Goal: Check status: Check status

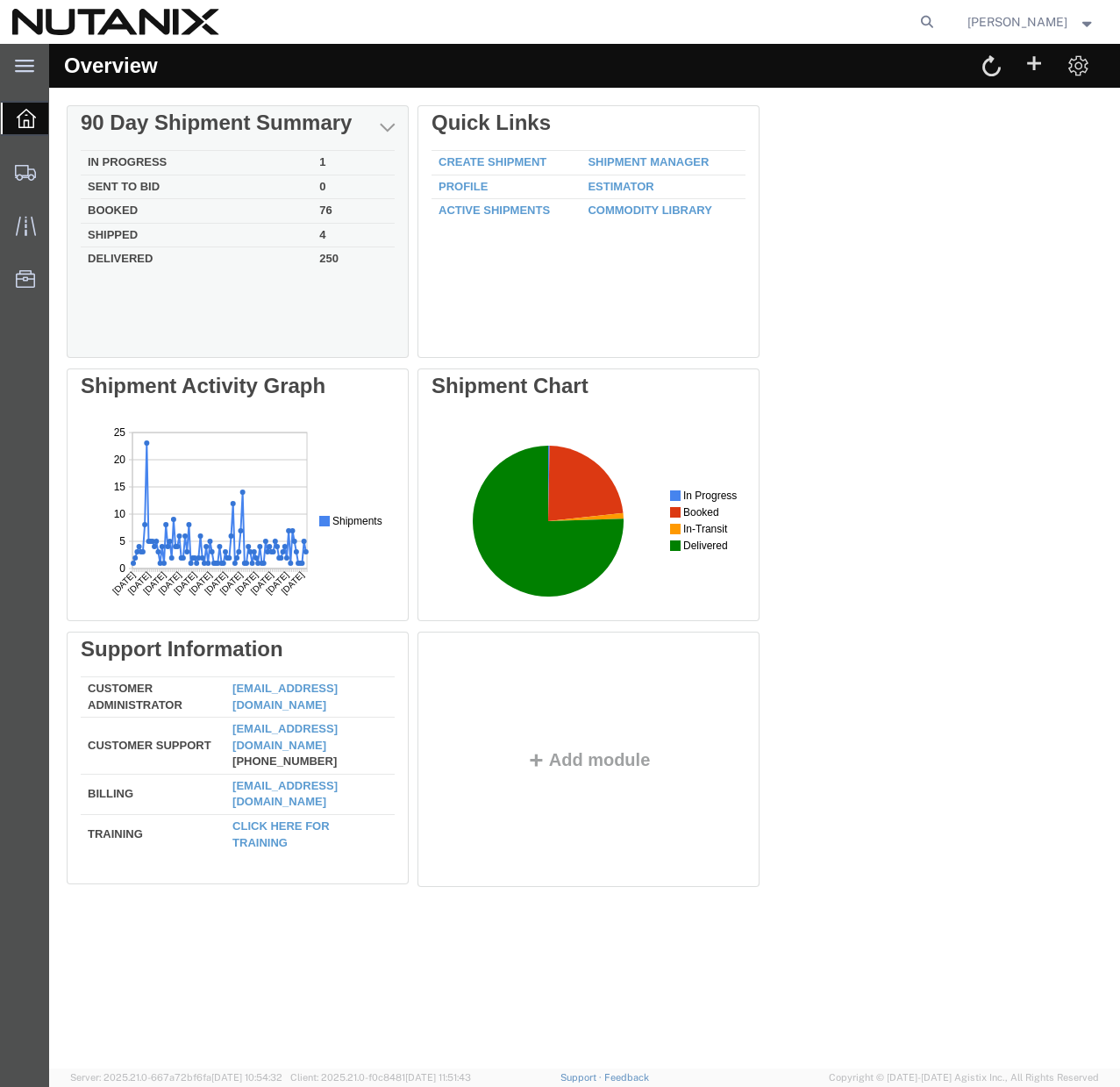
click at [128, 262] on td "Delivered" at bounding box center [197, 258] width 232 height 20
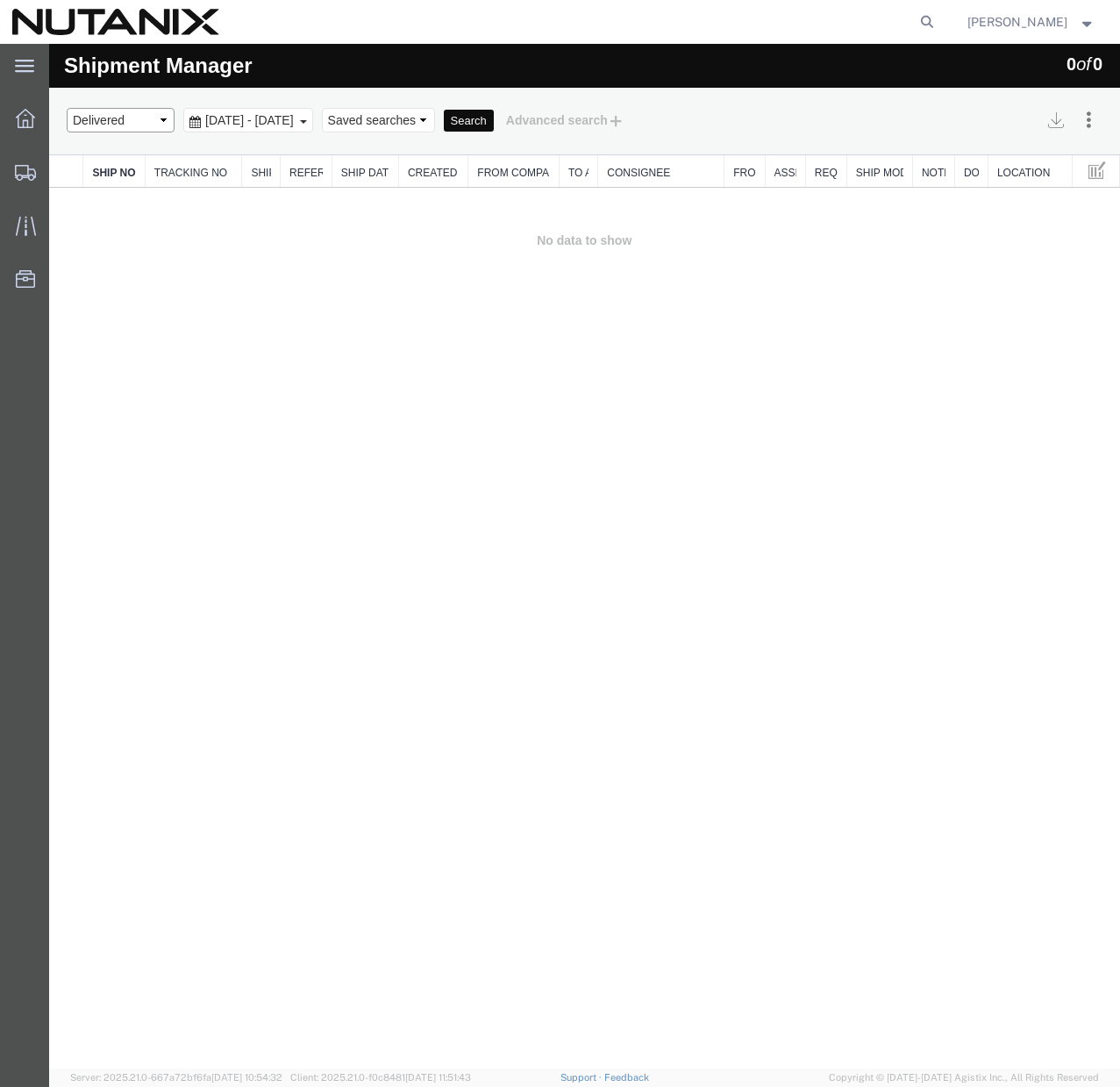
click at [132, 123] on select "Select status Active All Shipments Approved Booked Canceled Delivered Denied Ne…" at bounding box center [121, 120] width 108 height 24
select select "ALL"
click at [67, 108] on select "Select status Active All Shipments Approved Booked Canceled Delivered Denied Ne…" at bounding box center [121, 120] width 108 height 24
click at [493, 127] on button "Search" at bounding box center [468, 121] width 50 height 23
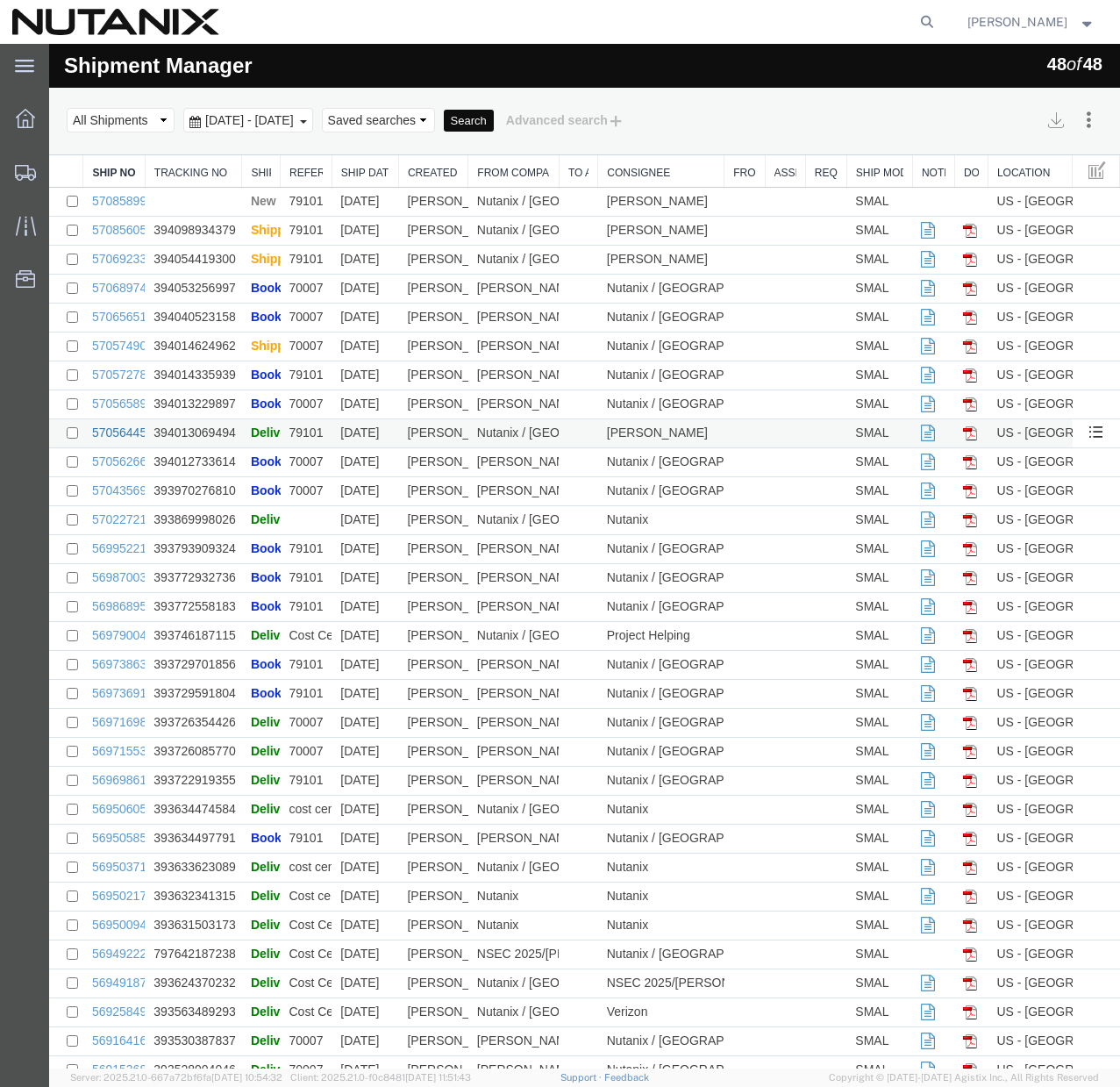
click at [114, 431] on link "57056445" at bounding box center [119, 432] width 55 height 14
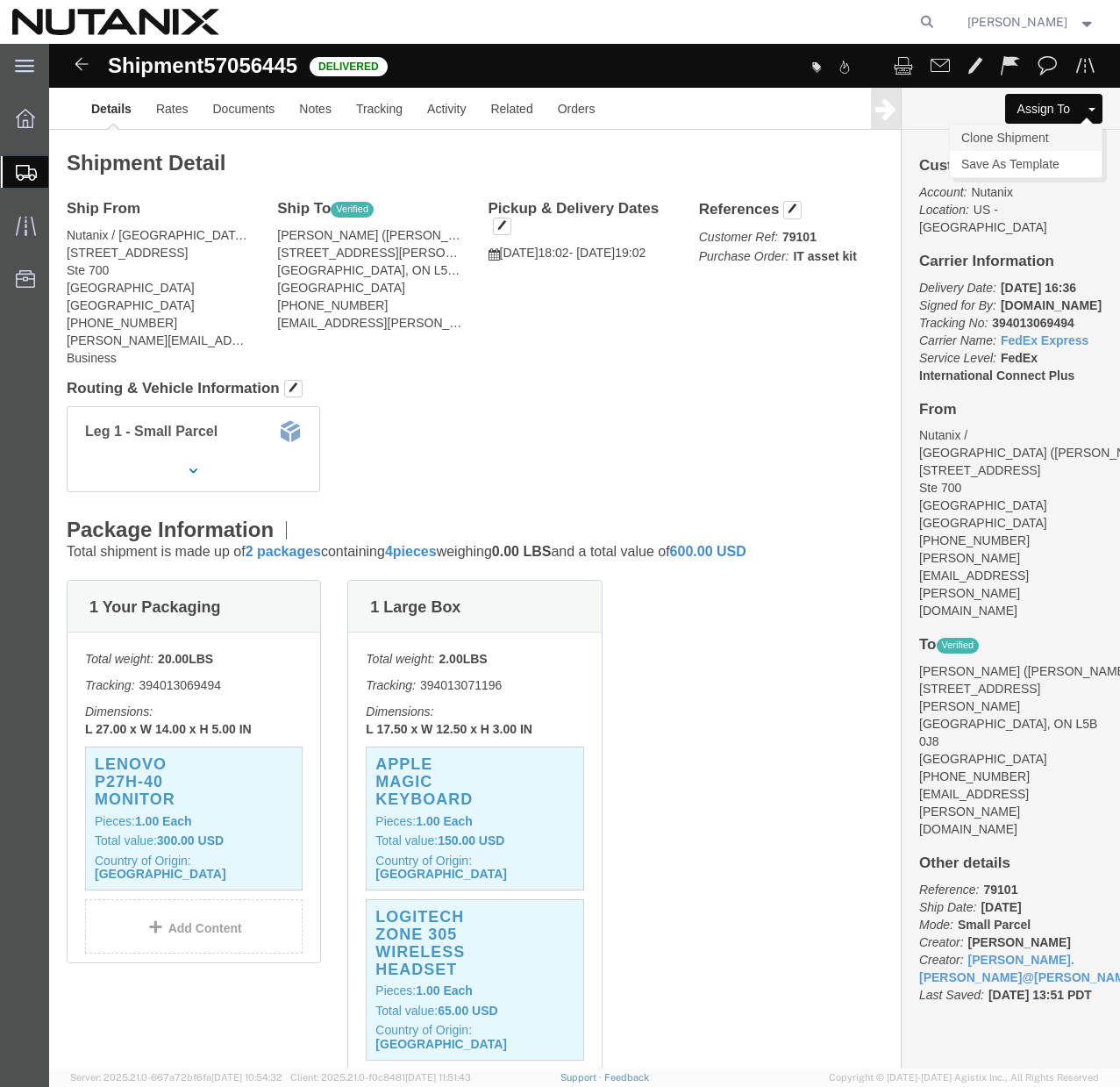
click link "Clone Shipment"
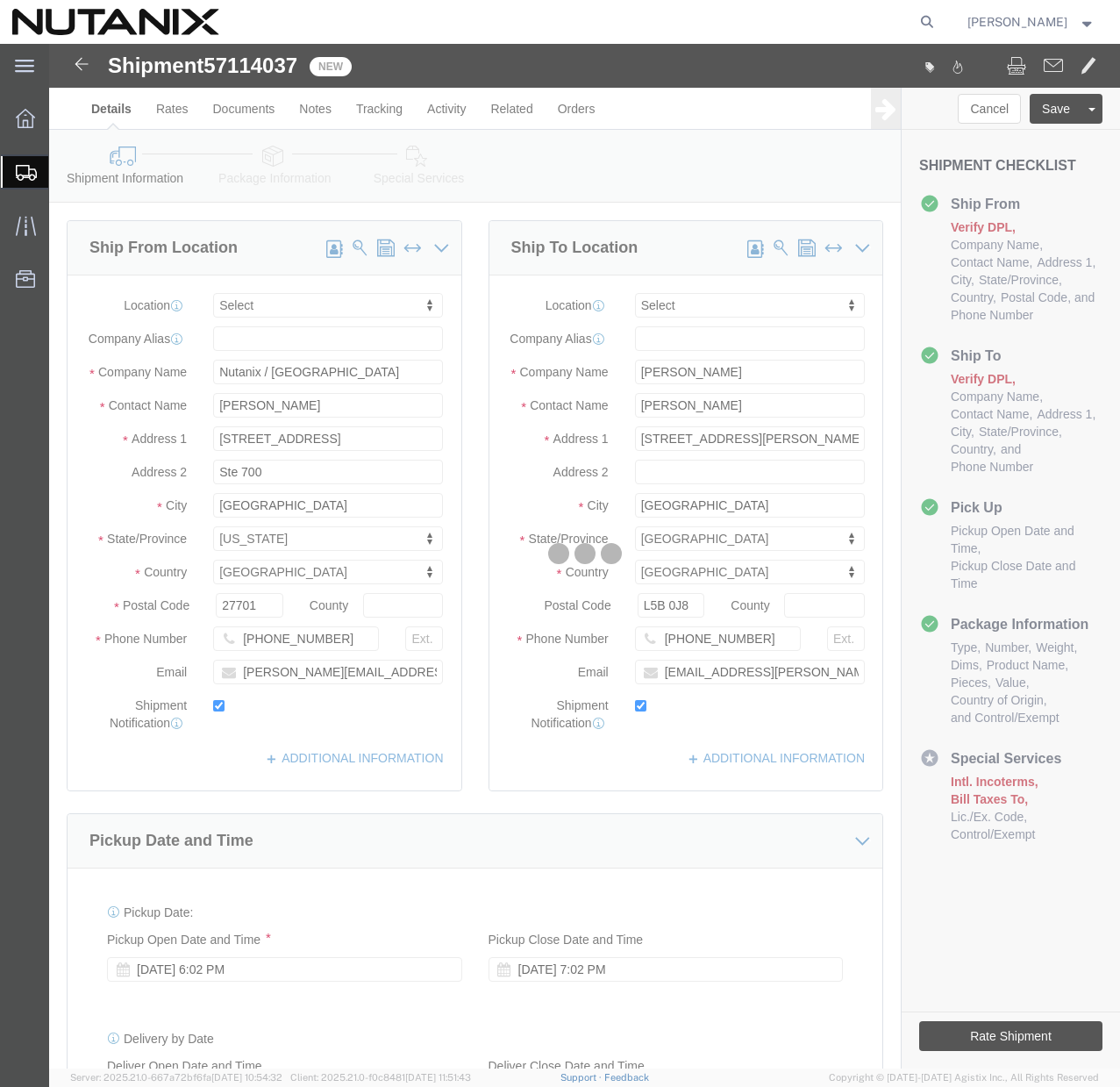
select select
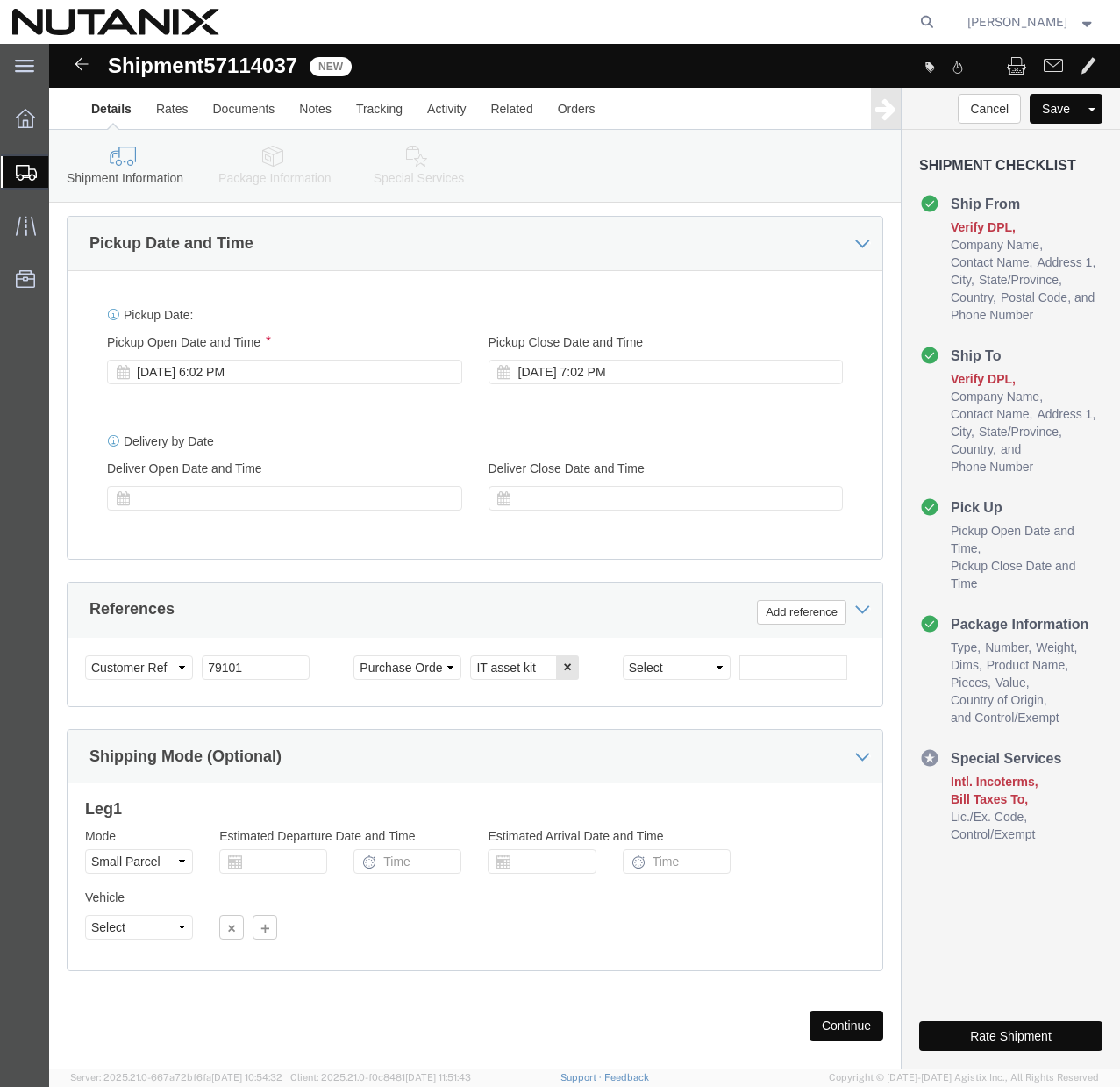
scroll to position [637, 0]
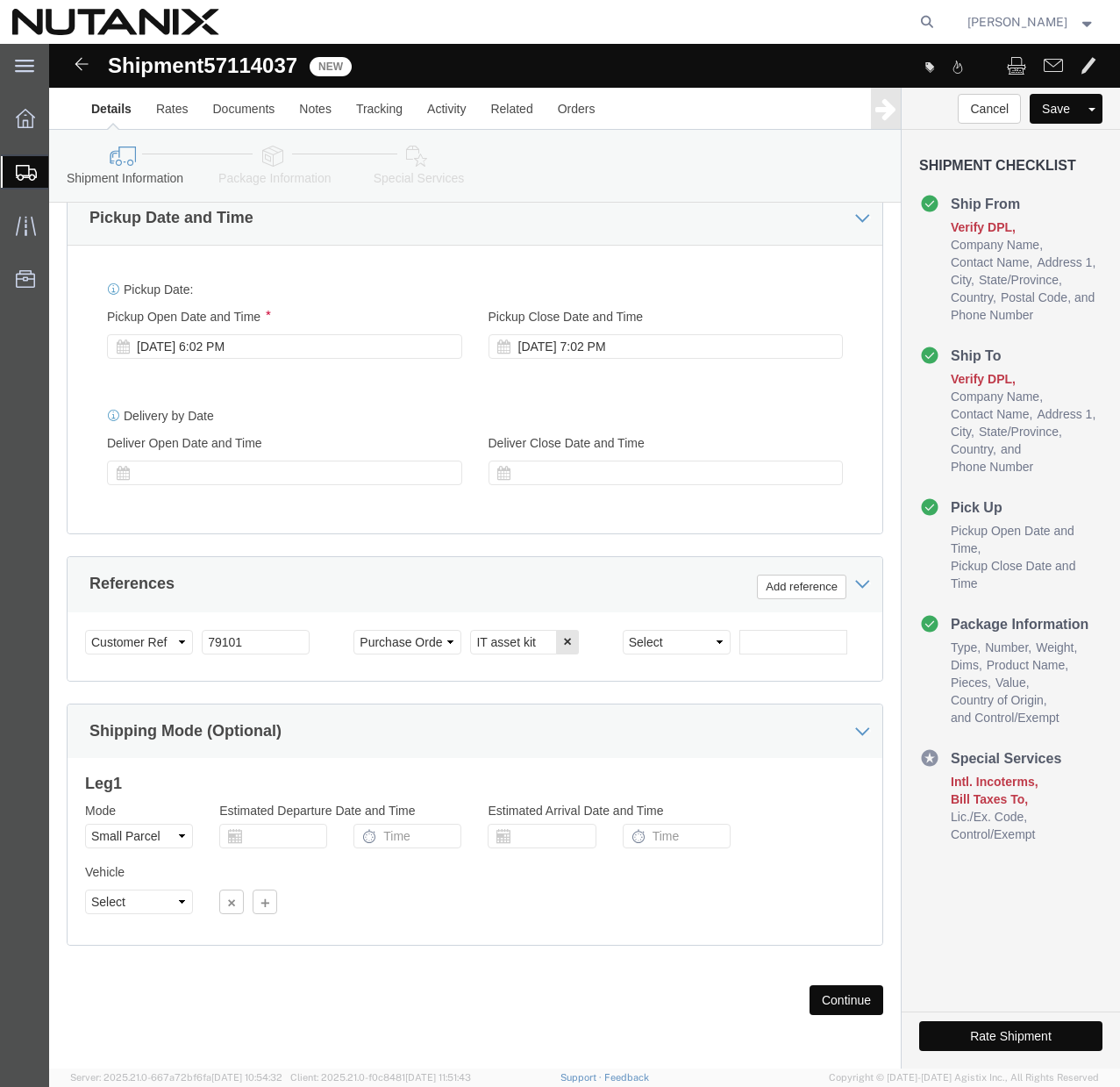
click button "Continue"
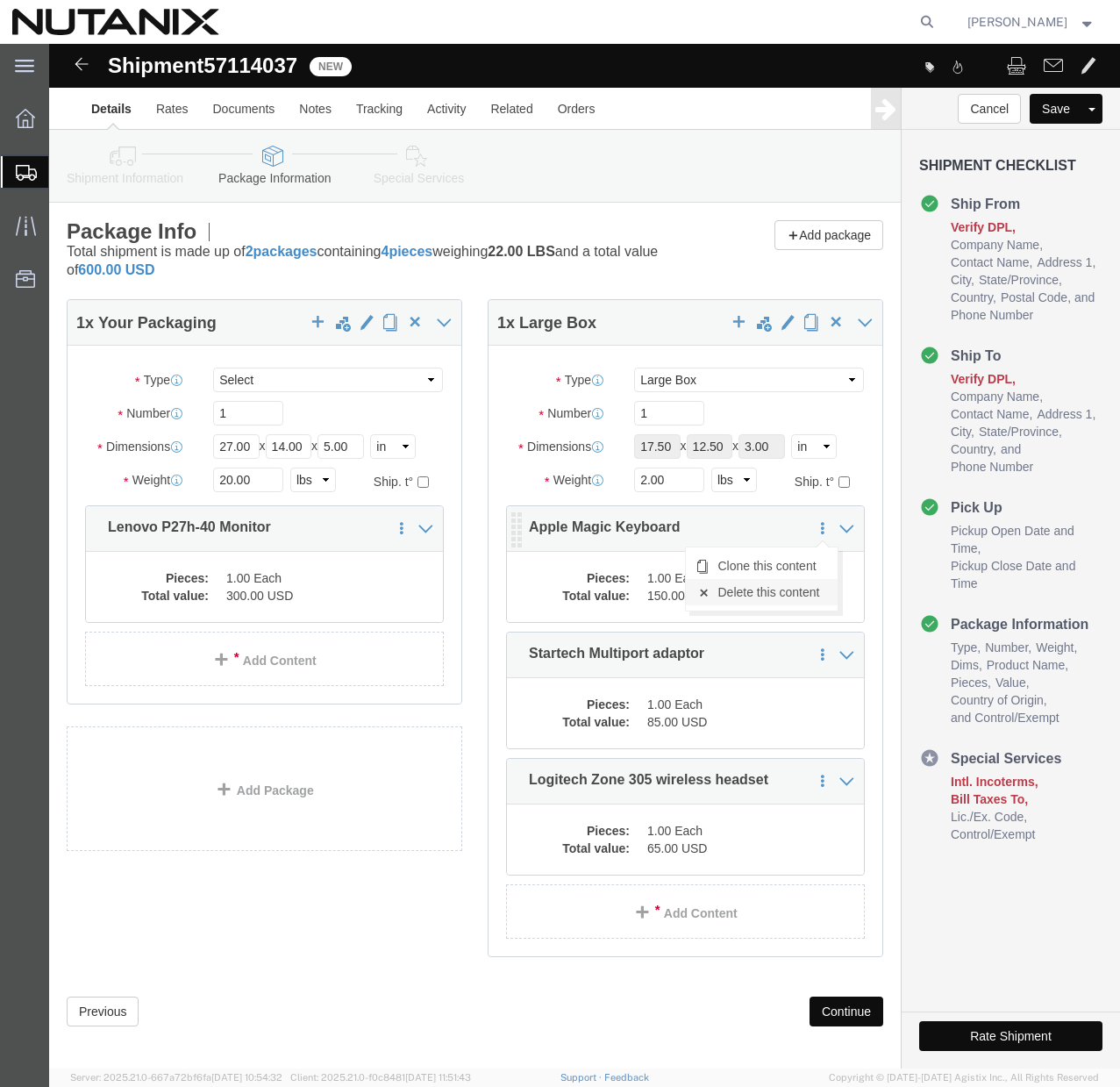
click link "Delete this content"
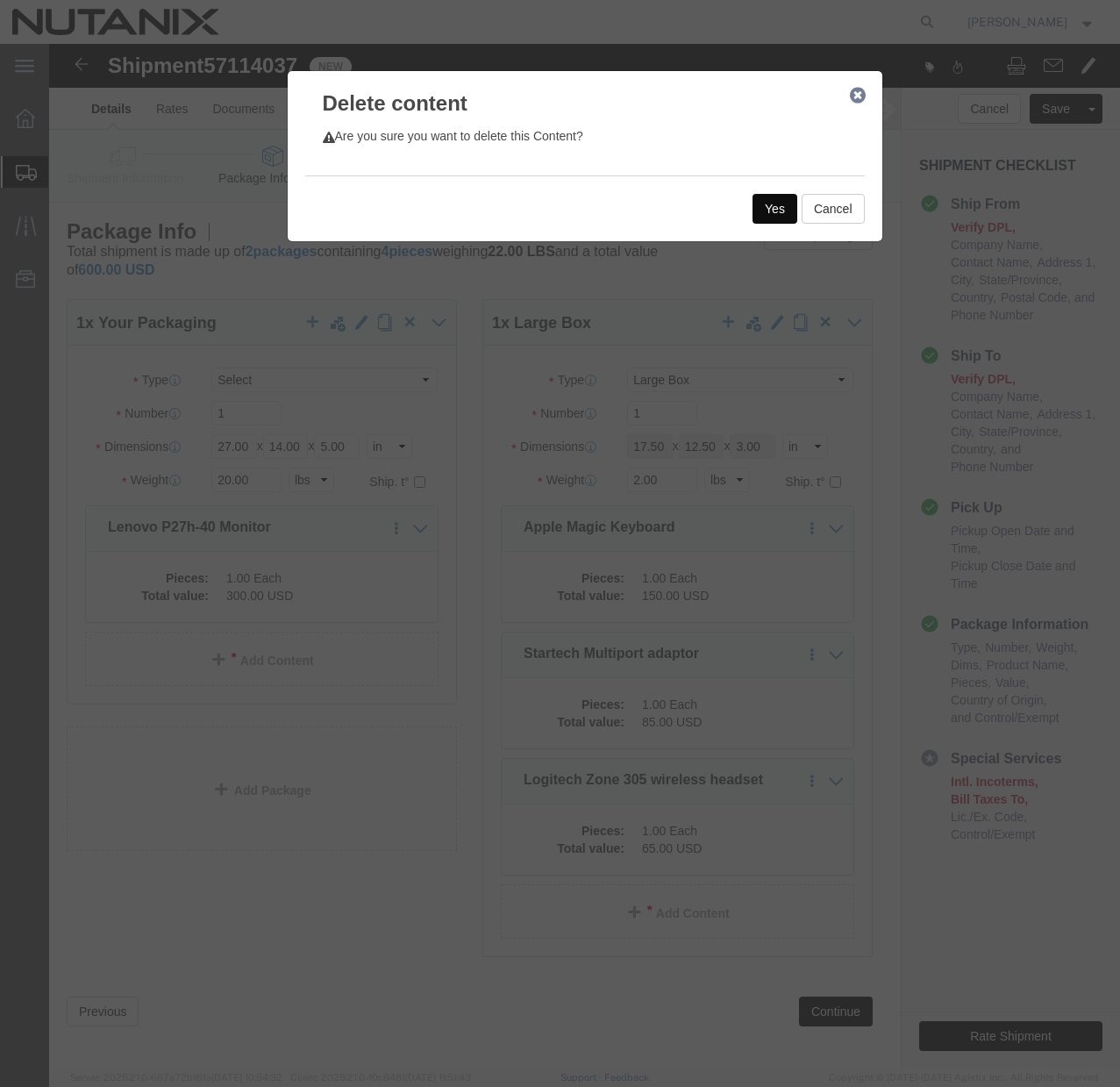
click button "Yes"
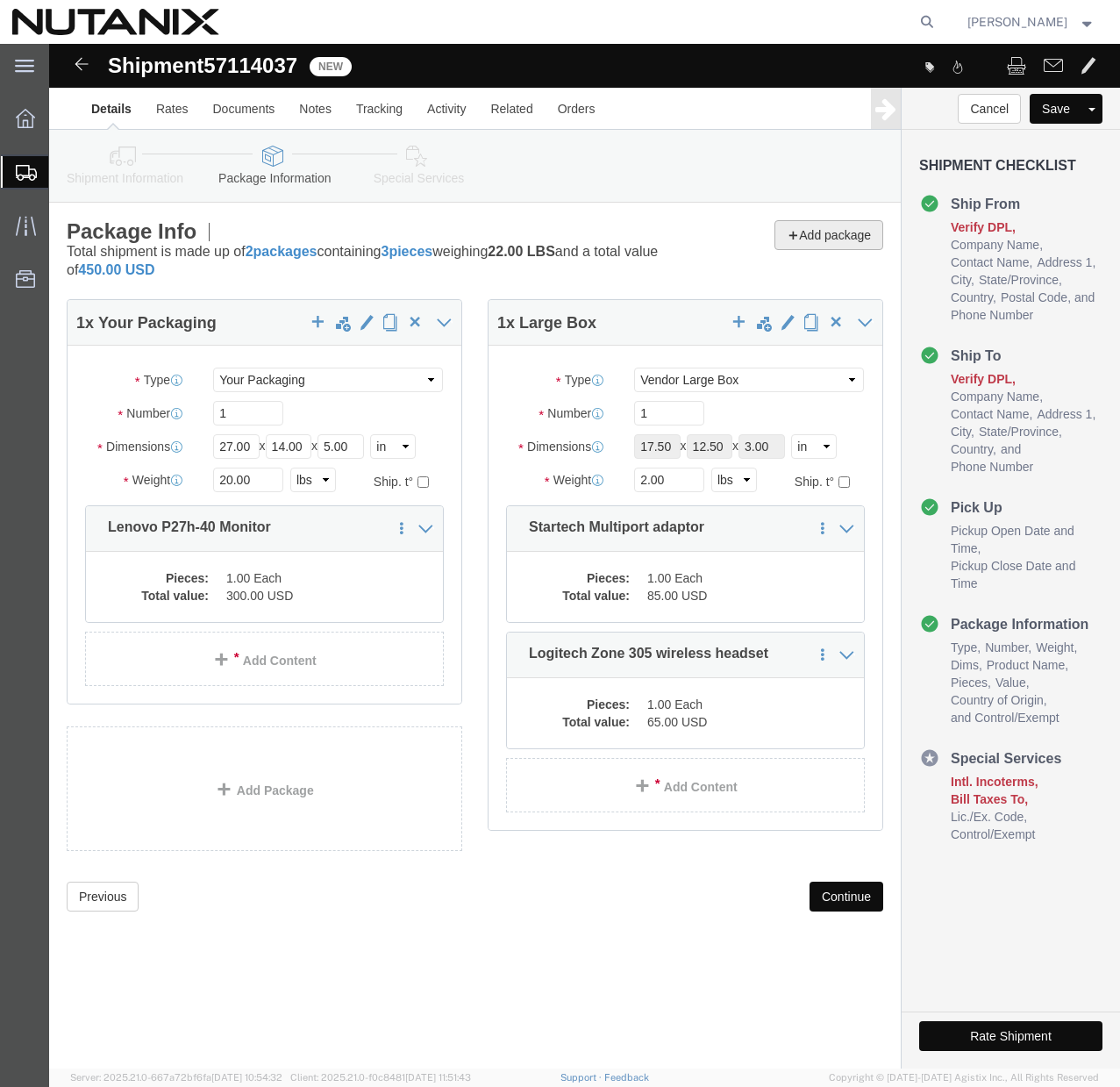
select select "LBX"
click span "button"
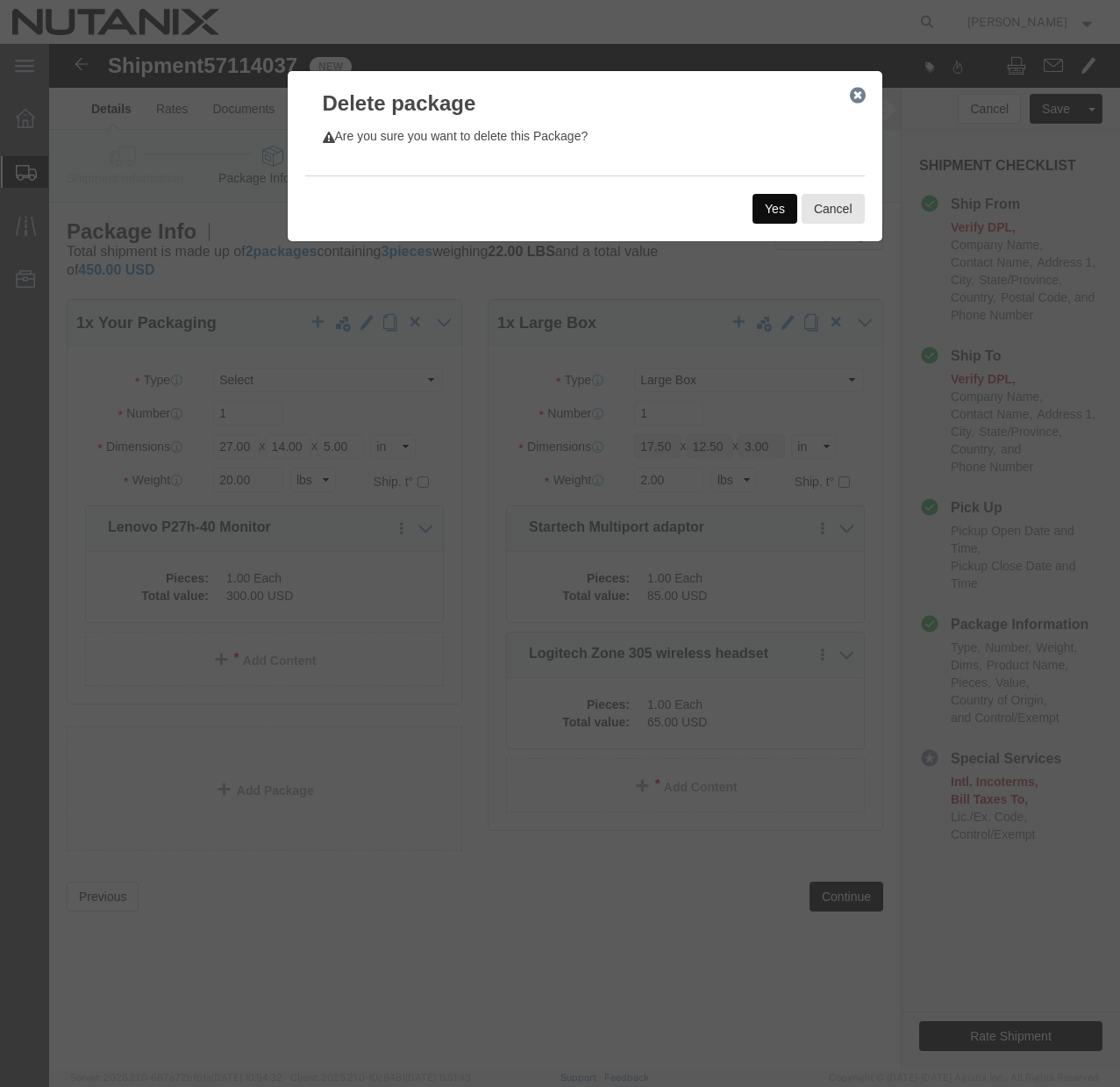
click button "Yes"
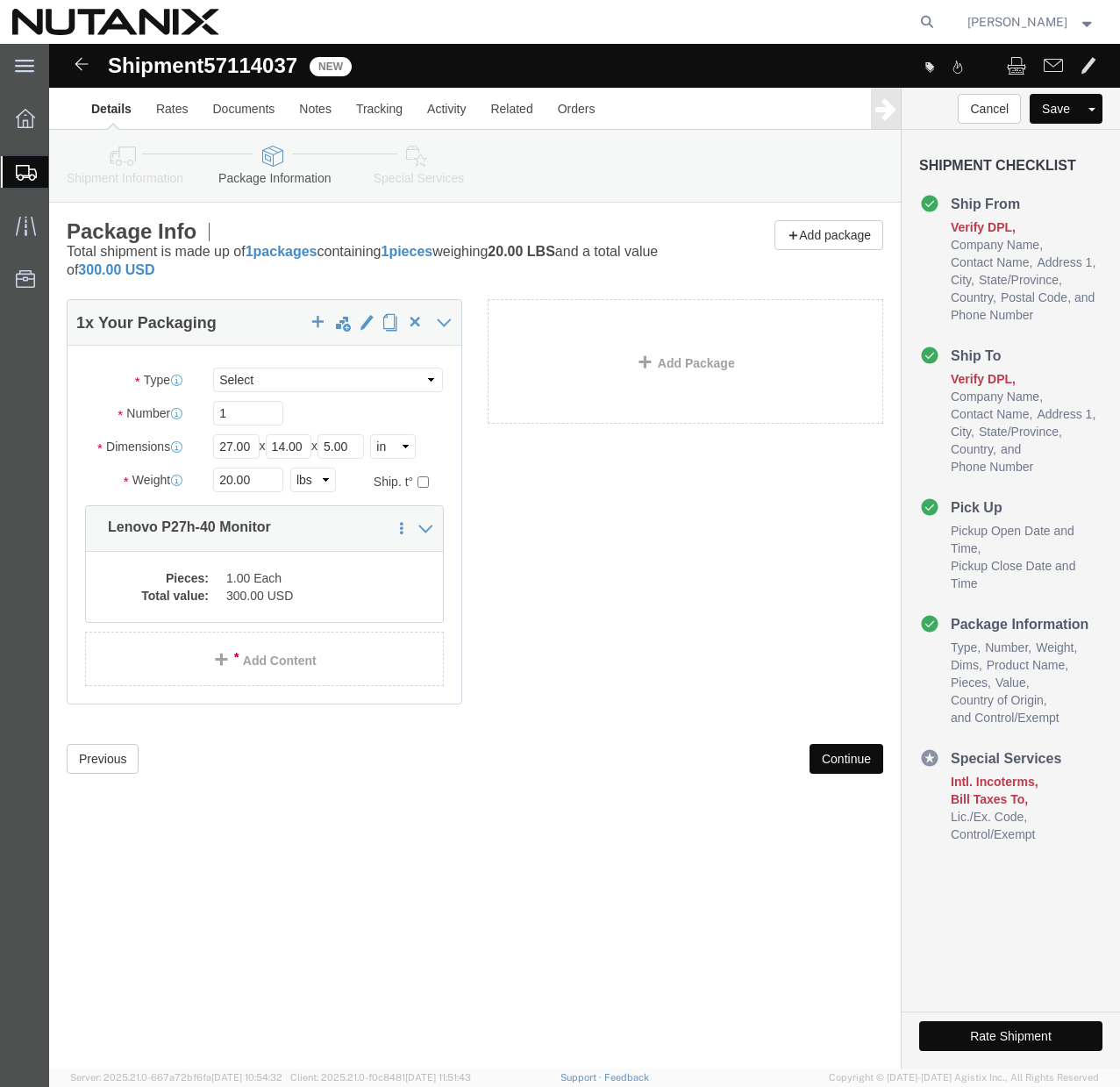
click button "Continue"
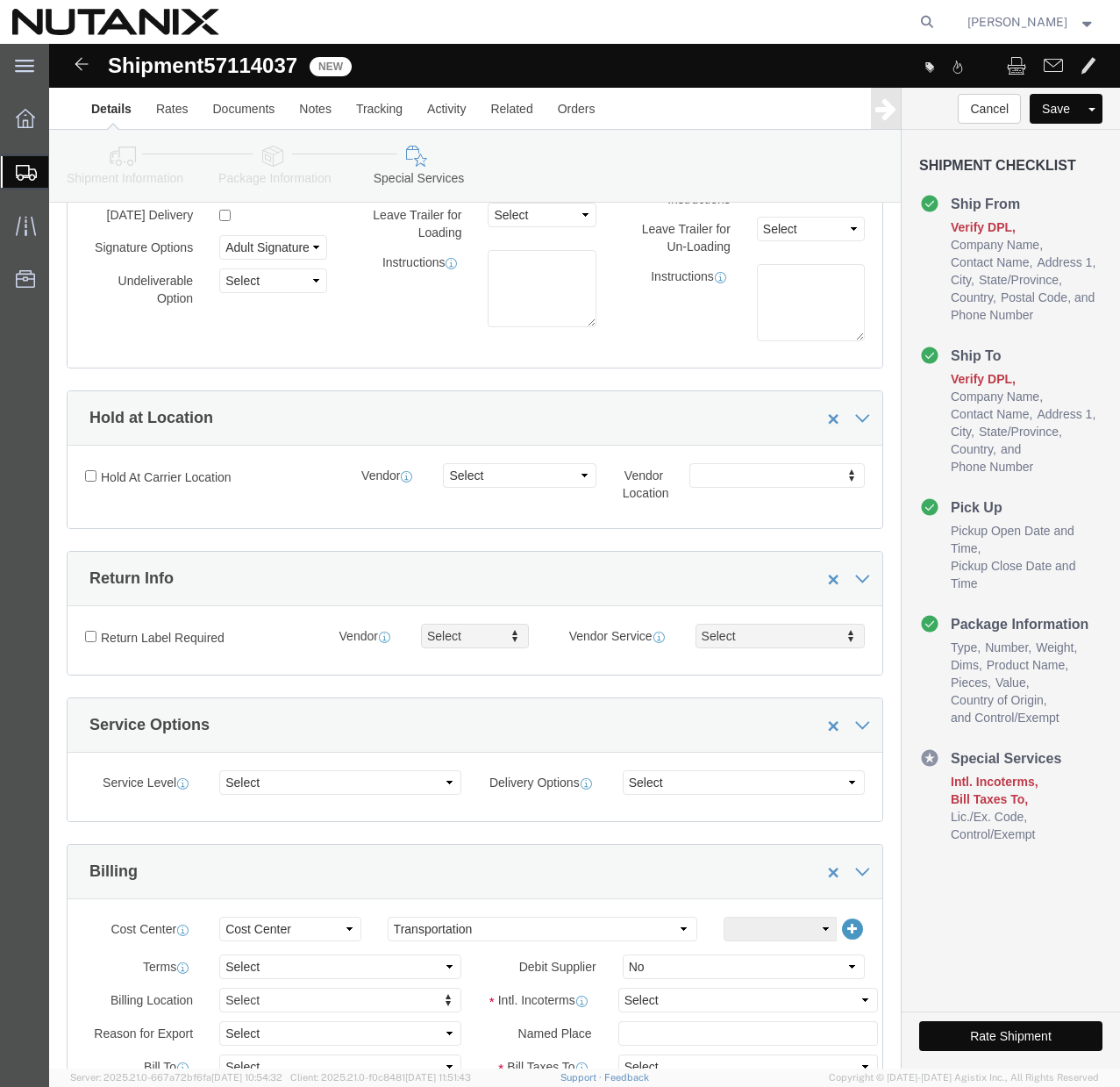
scroll to position [570, 0]
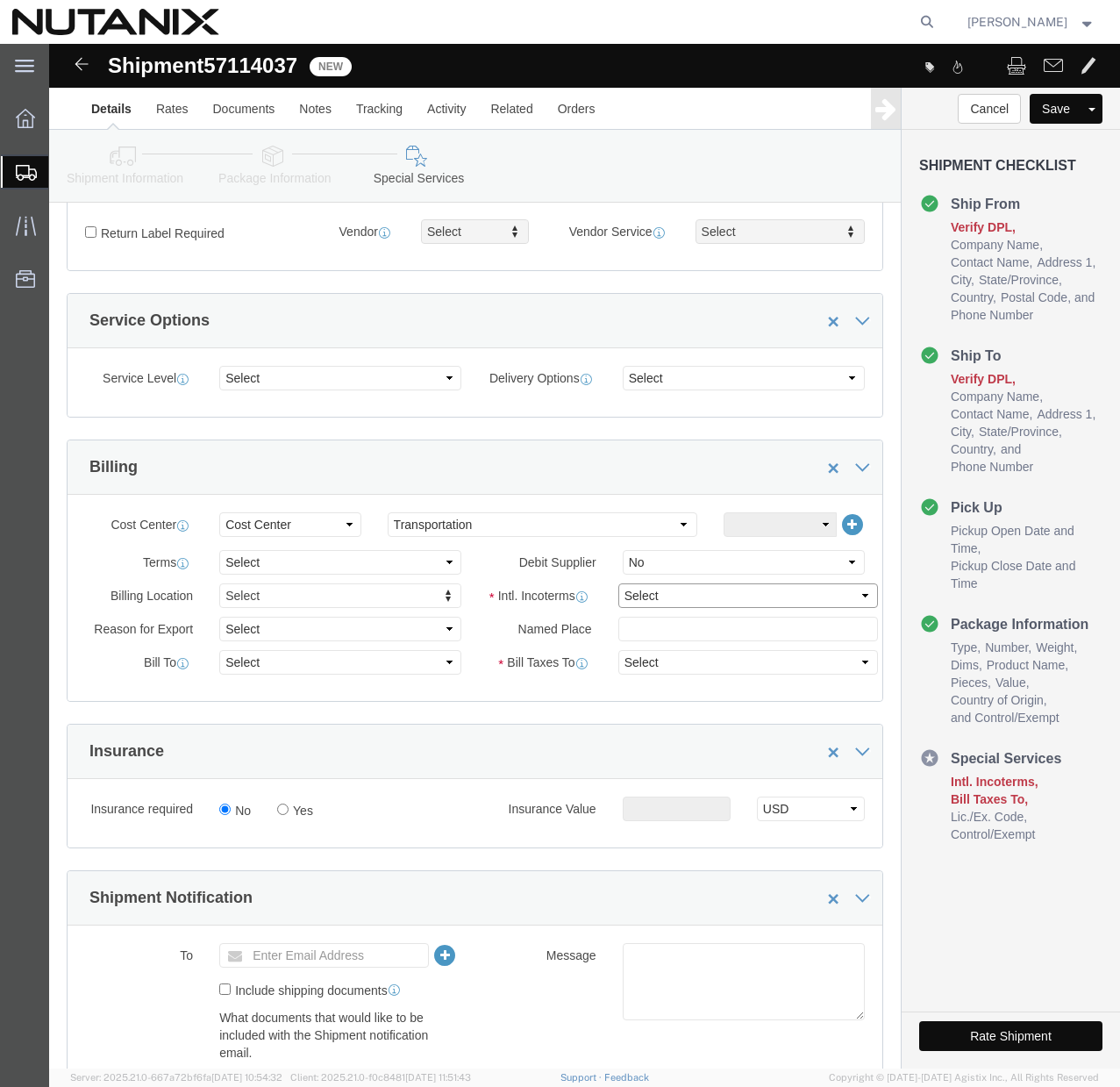
click select "Select Carriage Insurance Paid Carriage Paid To Cost and Freight Cost Insurance…"
select select "DDP"
click select "Select Carriage Insurance Paid Carriage Paid To Cost and Freight Cost Insurance…"
select select "SHIP"
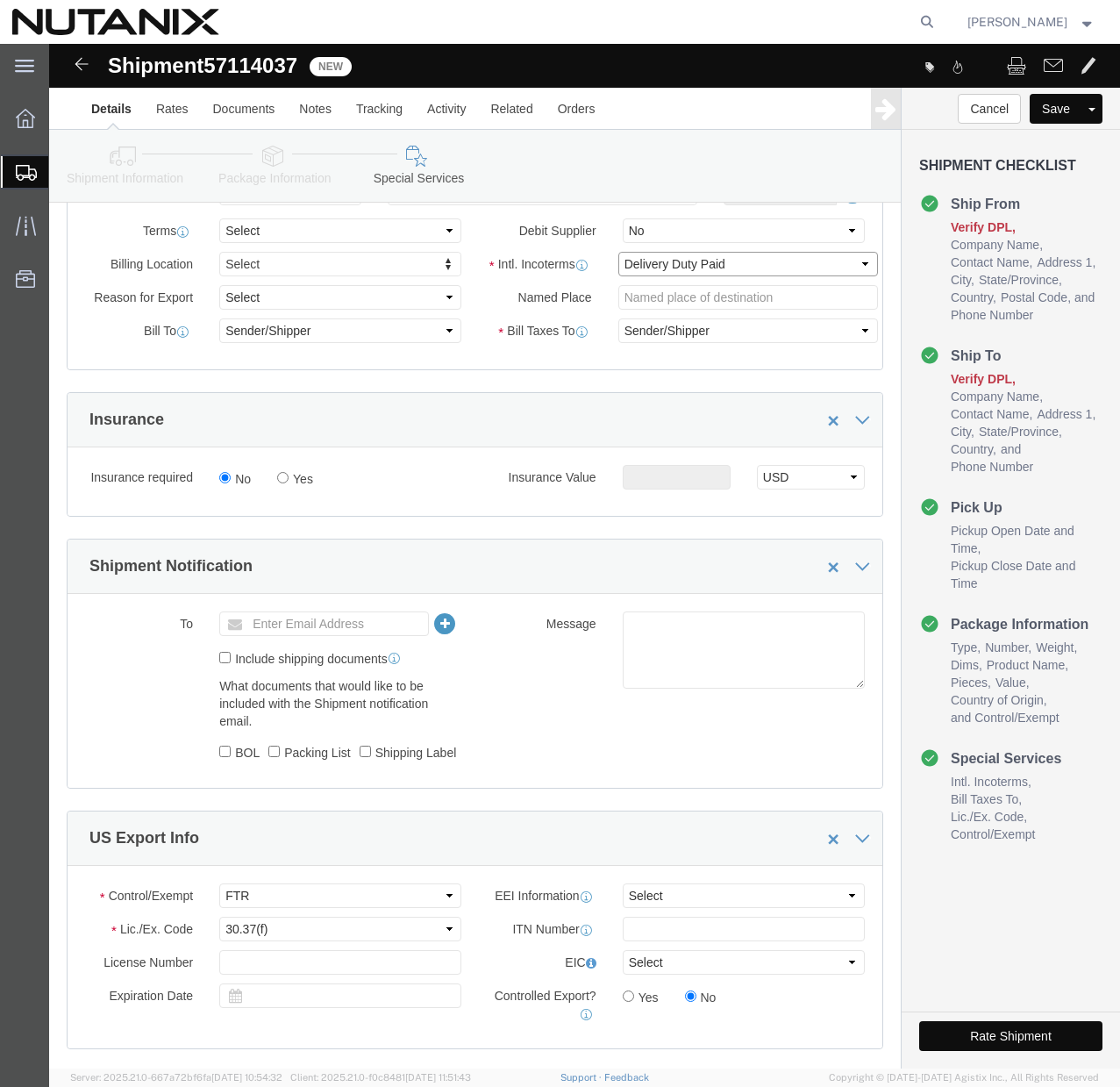
scroll to position [784, 0]
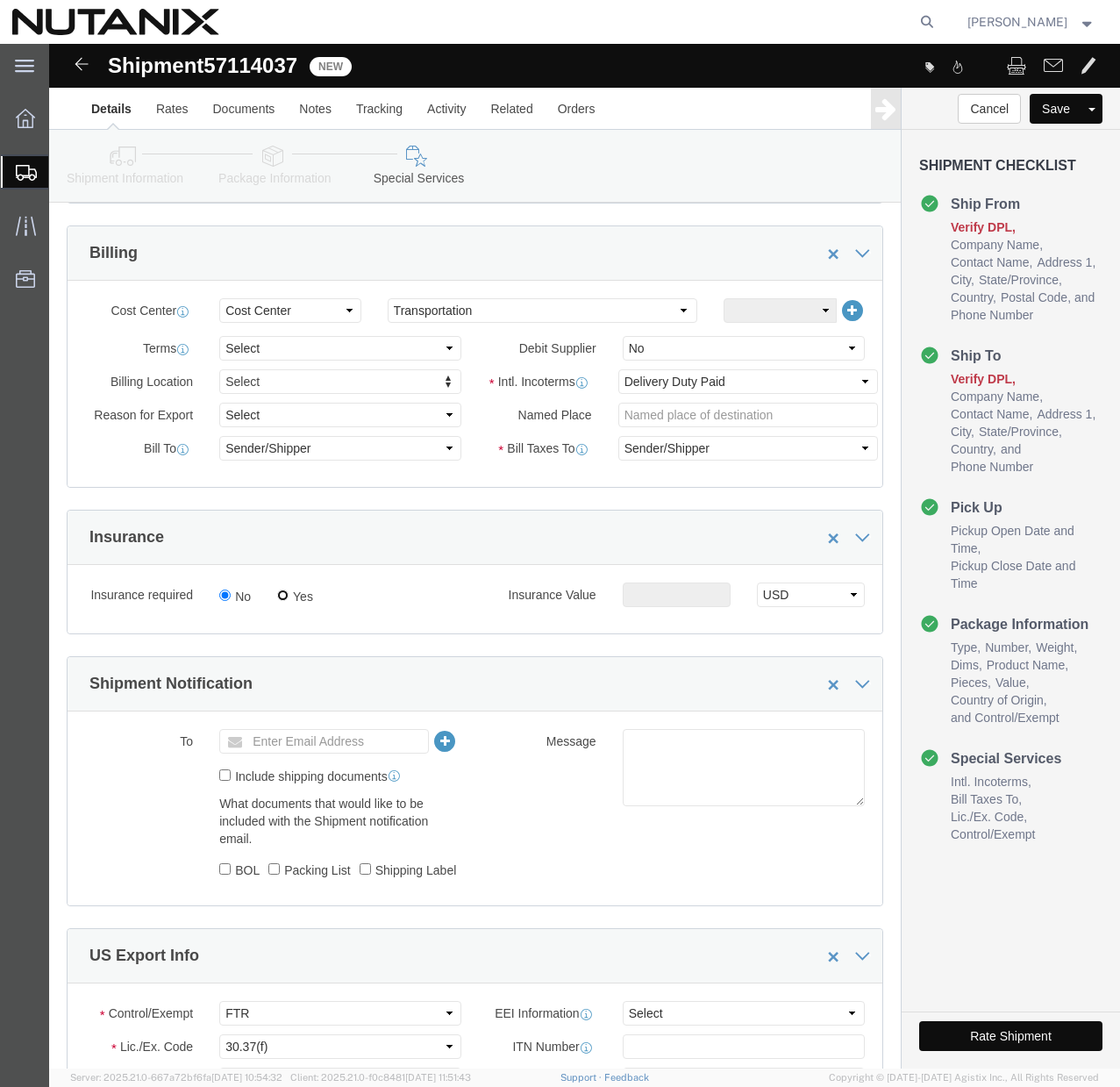
click input "Yes"
radio input "true"
click input "text"
type input "1000"
click div "Insurance required No Yes Insurance Value 1000 Select USD JPY GBP CAD EUR"
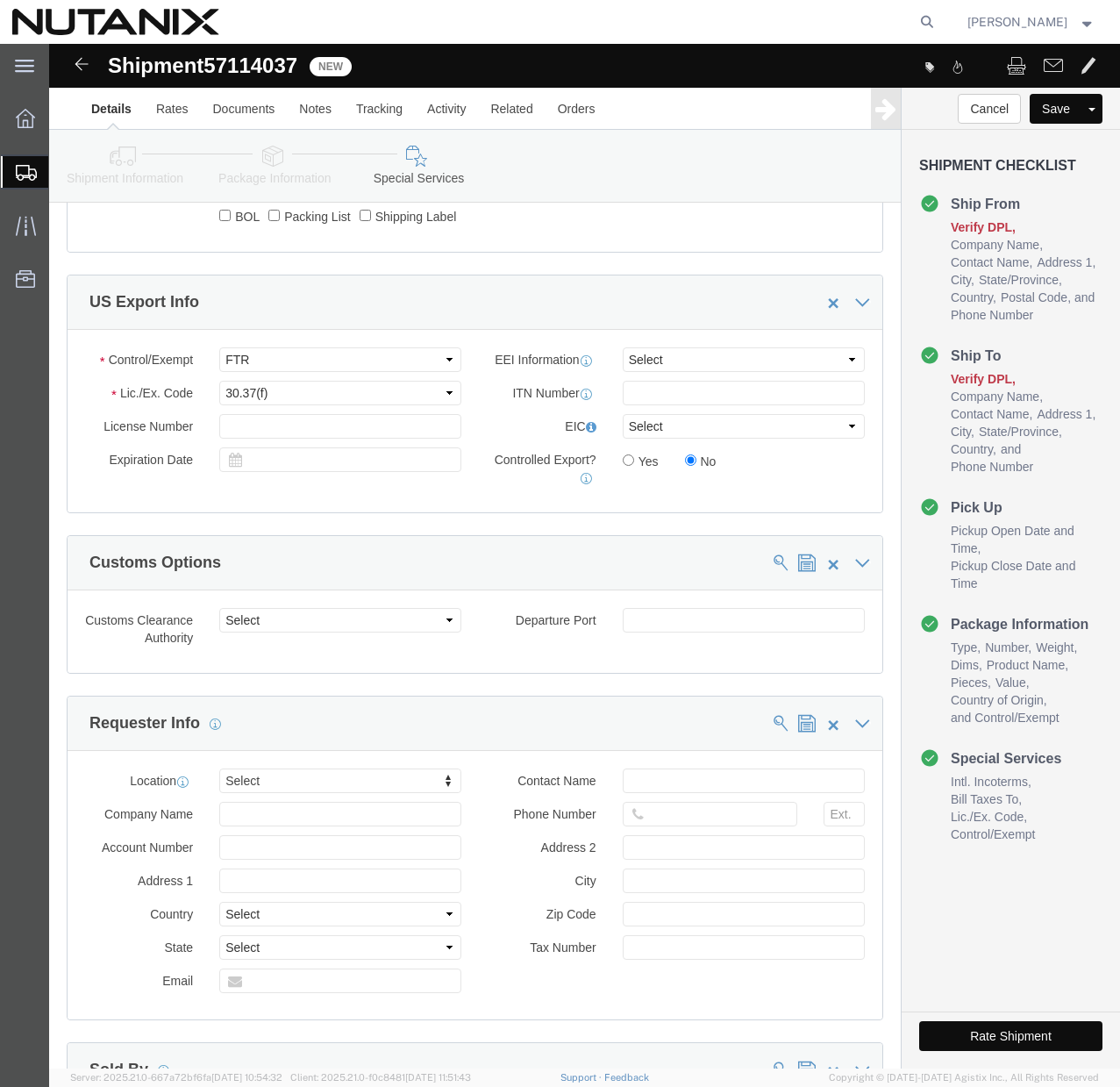
scroll to position [1439, 0]
click button "Rate Shipment"
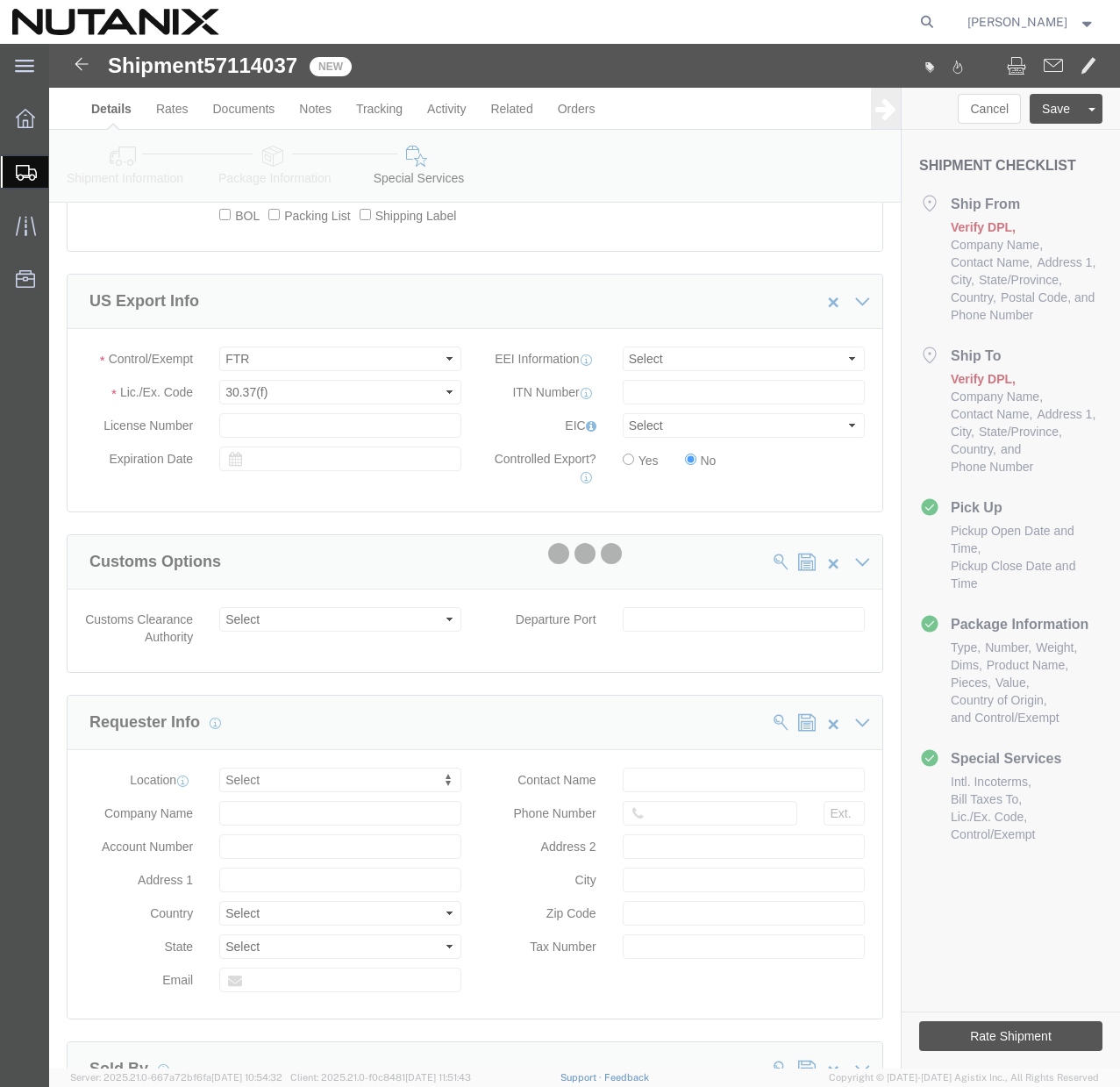
select select
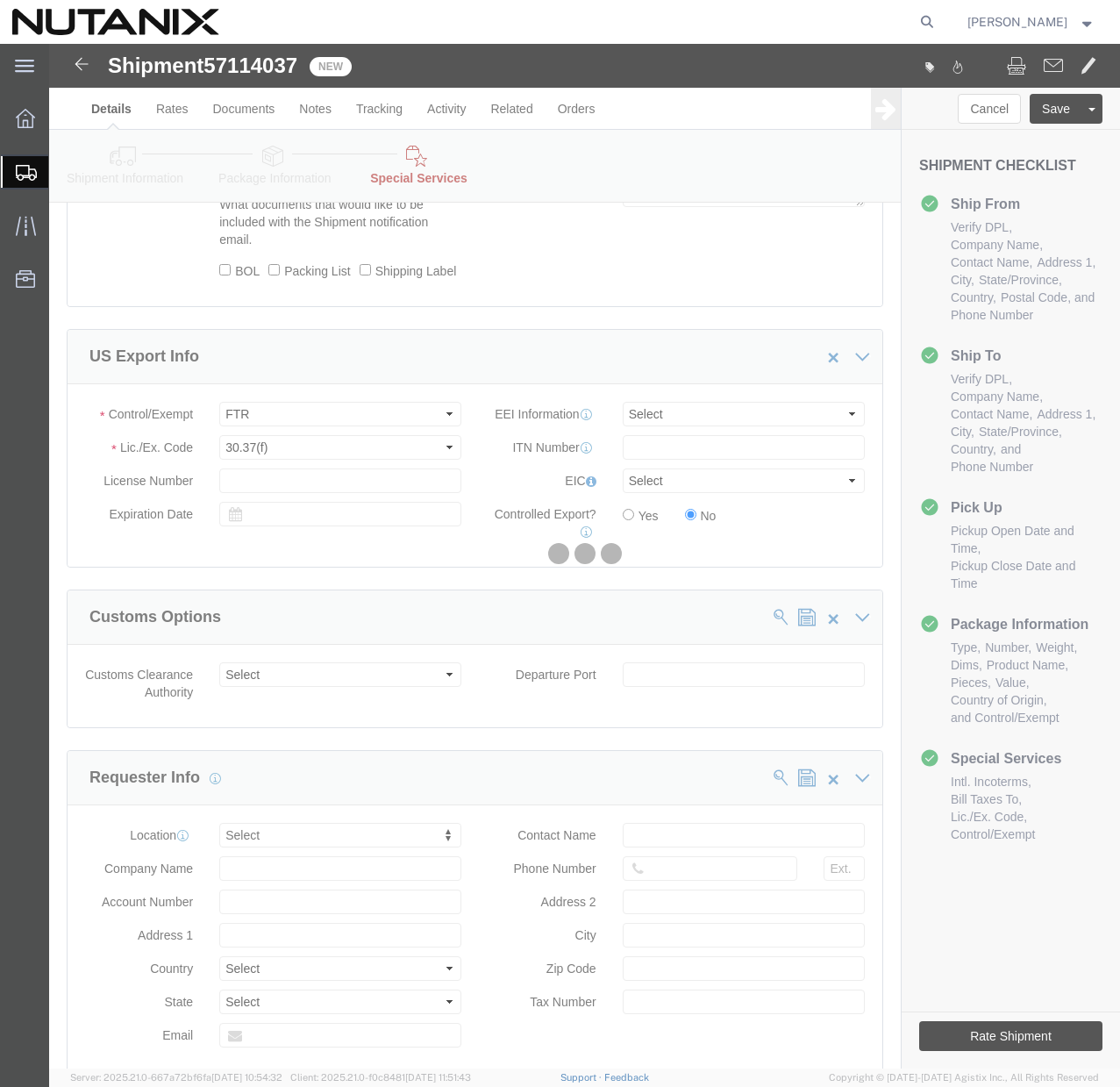
select select "COSTCENTER"
select select "48694"
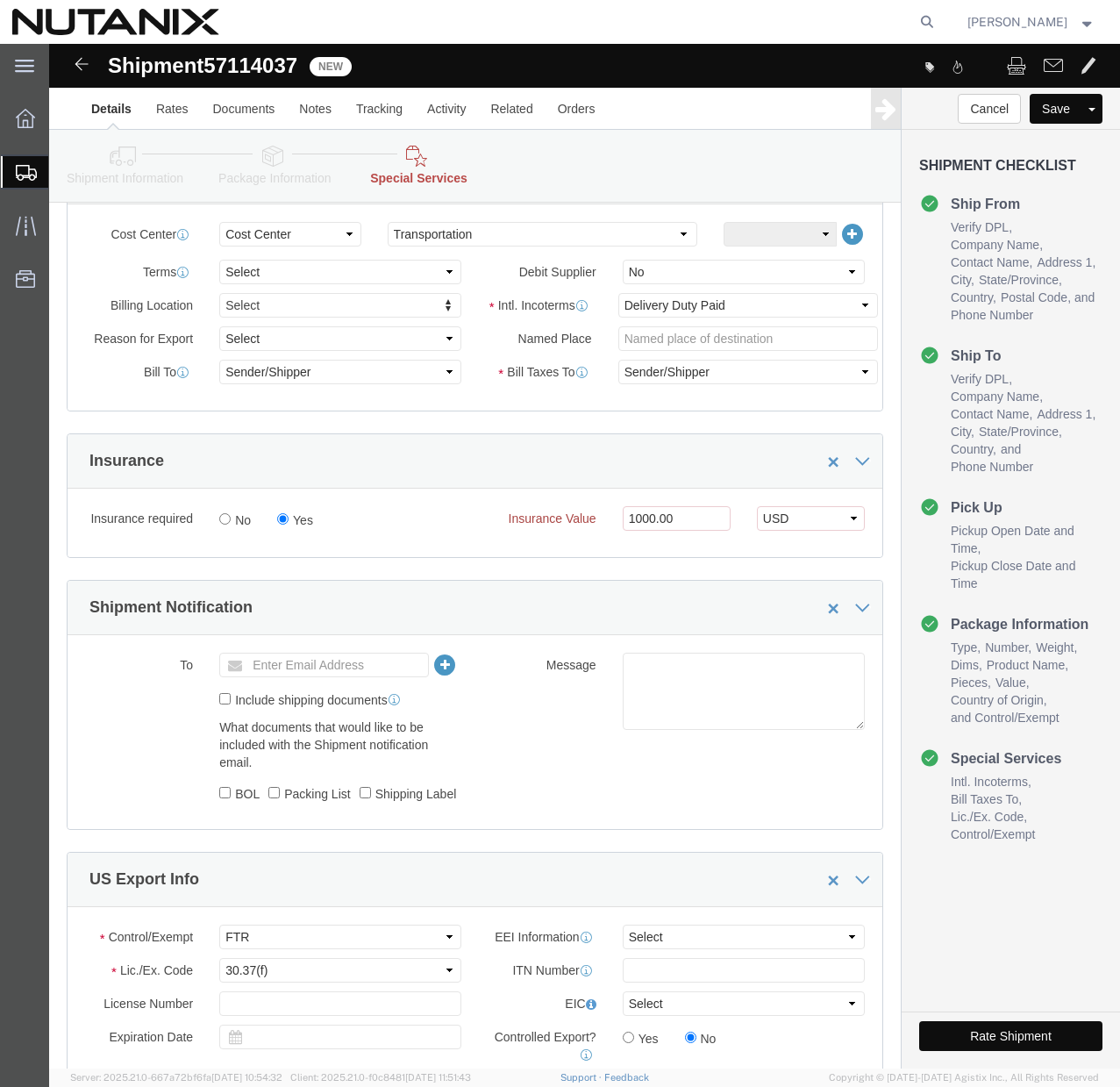
scroll to position [875, 0]
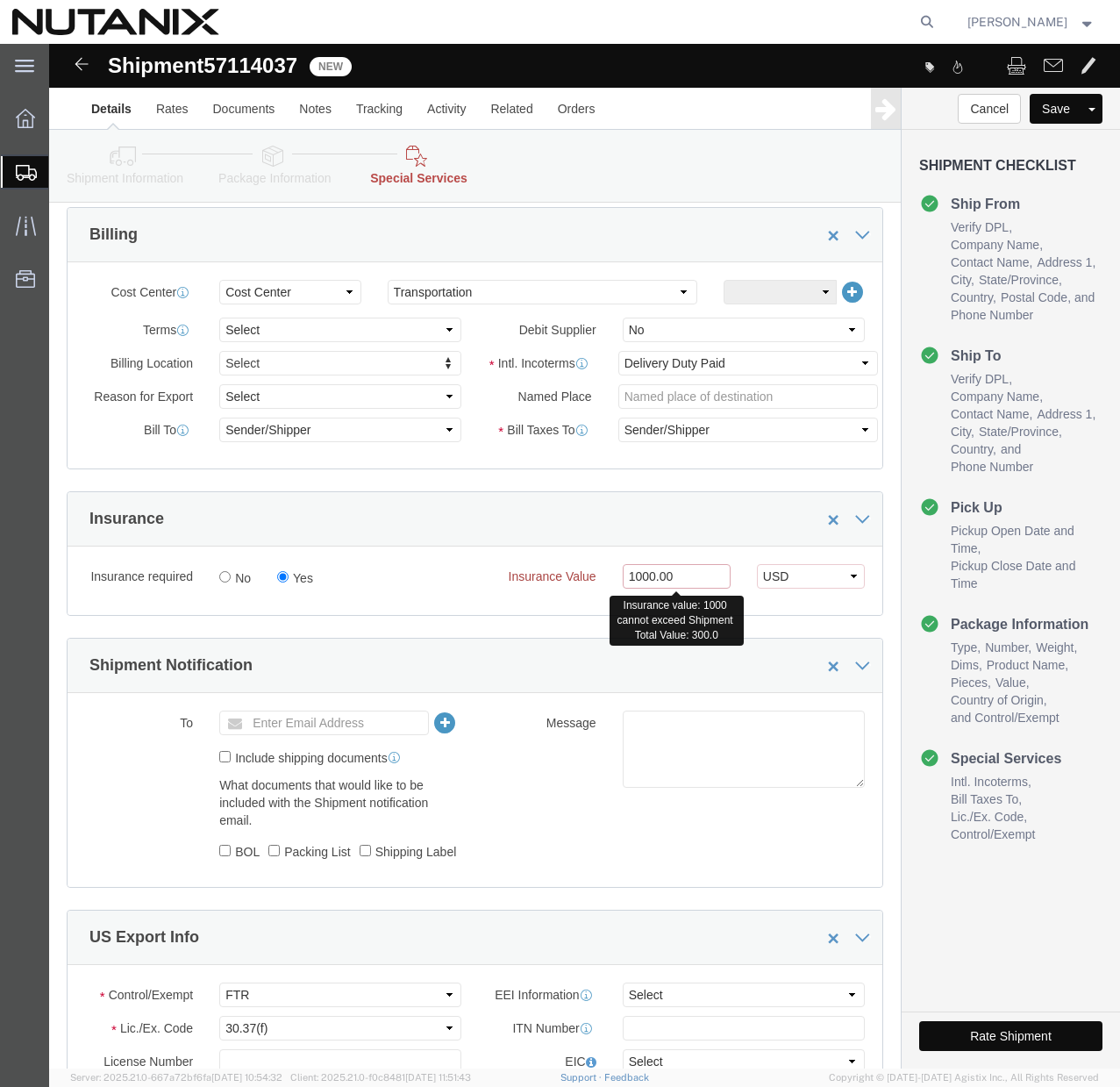
click input "1000.00"
type input "300.00"
click button "Rate Shipment"
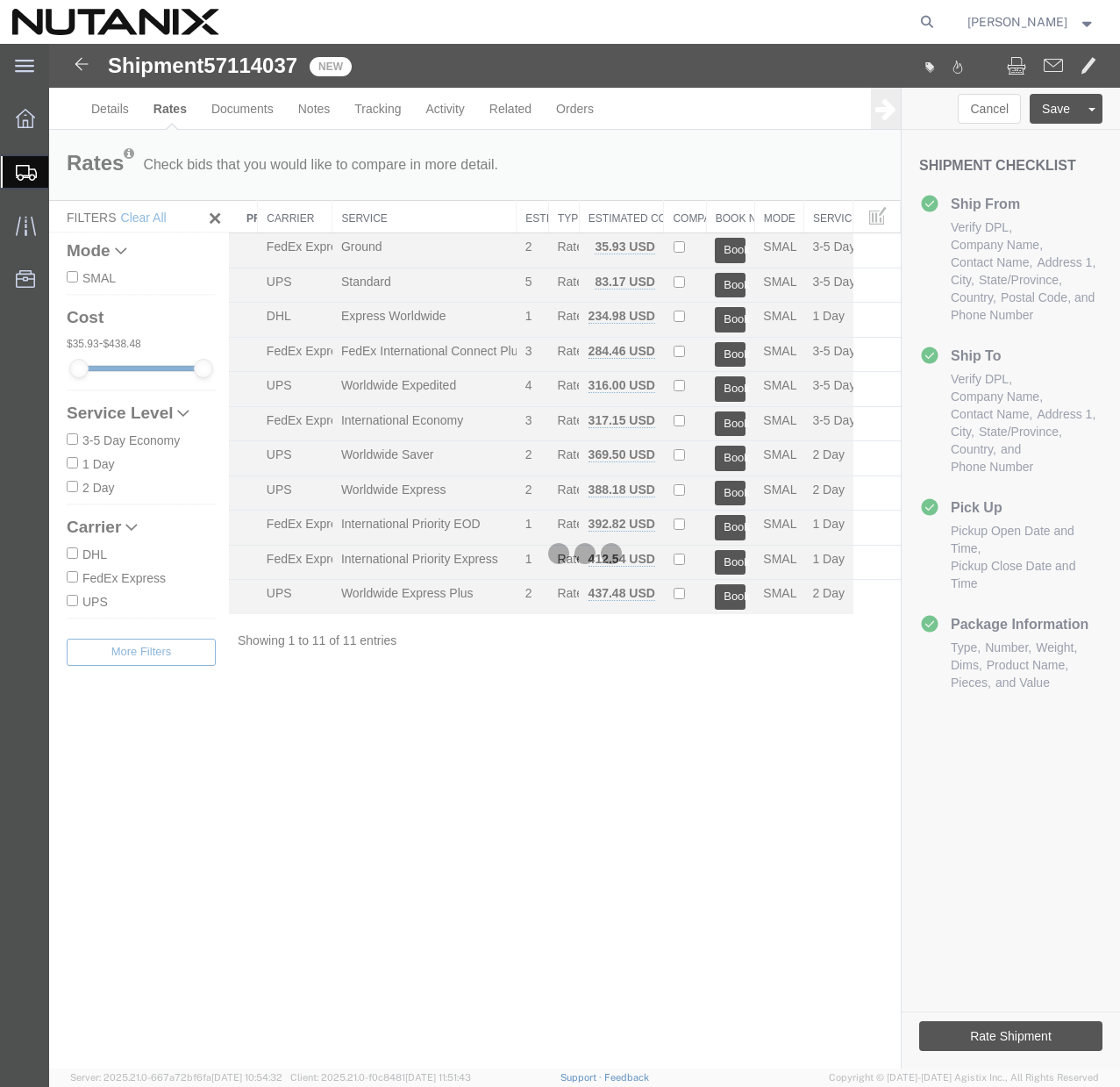
scroll to position [0, 0]
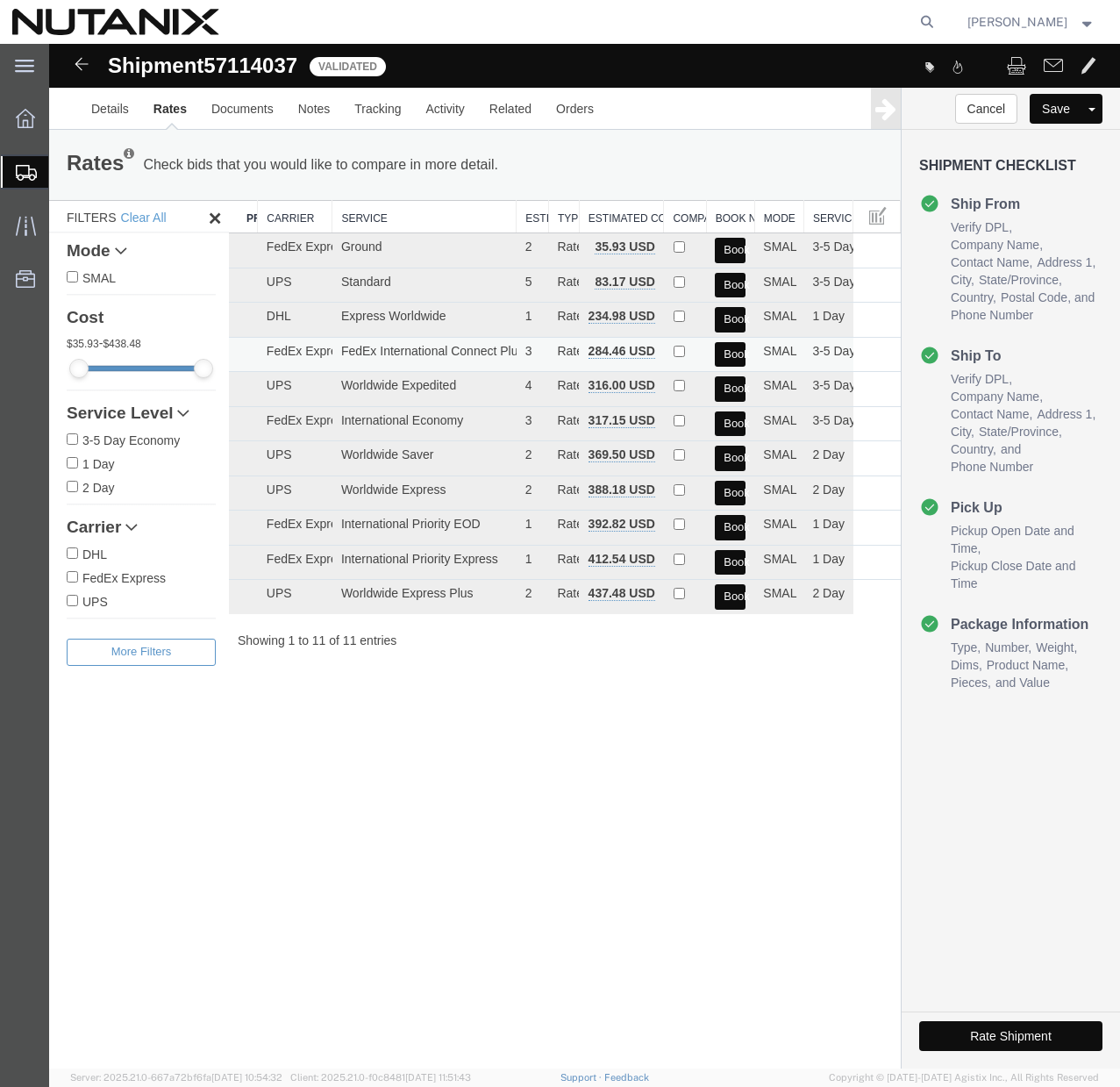
click at [727, 358] on button "Book" at bounding box center [730, 354] width 31 height 25
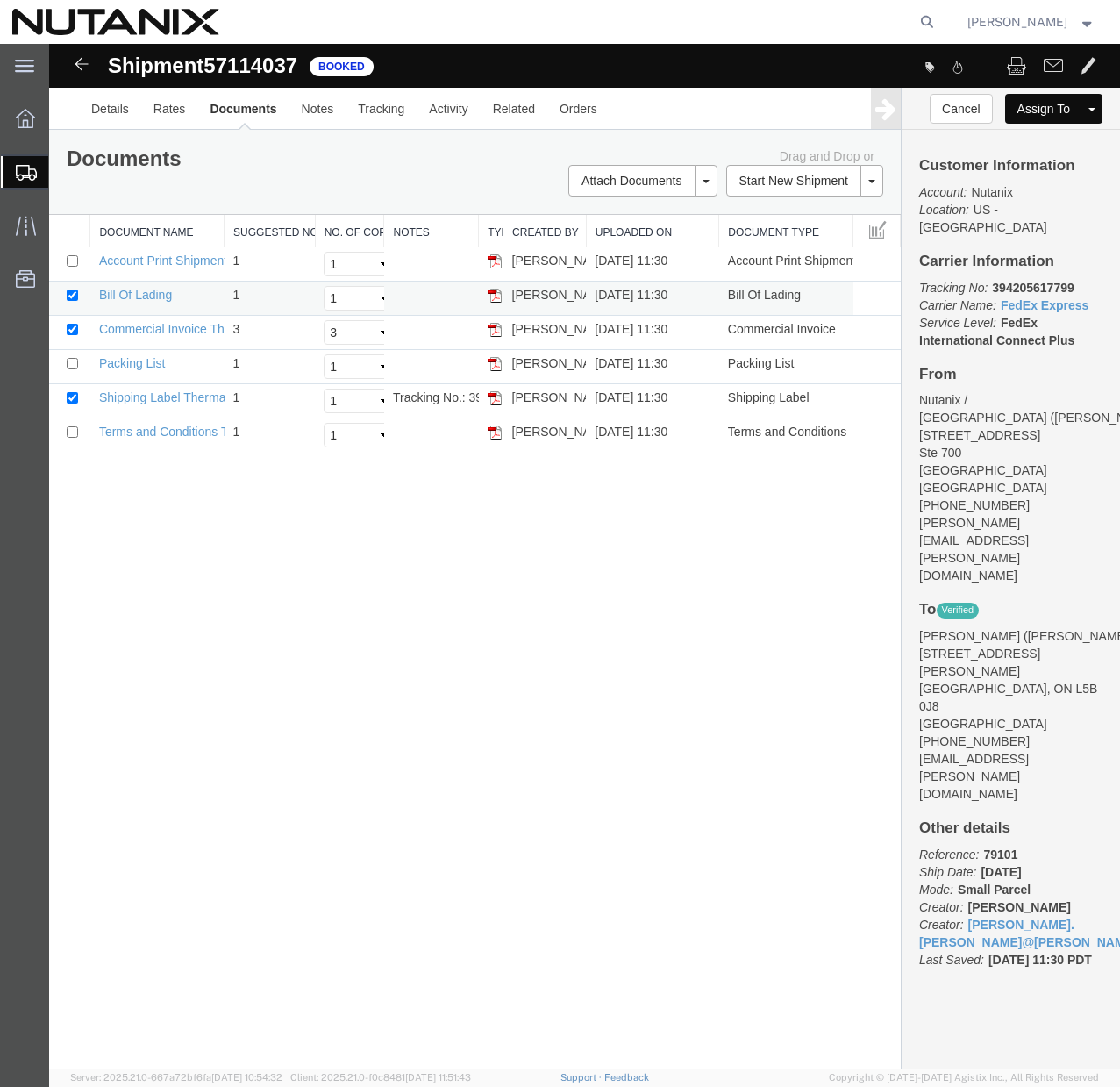
click at [496, 298] on img at bounding box center [494, 295] width 14 height 14
click at [497, 332] on img at bounding box center [494, 329] width 14 height 14
click at [493, 398] on img at bounding box center [494, 398] width 14 height 14
click at [0, 0] on span "Shipment Manager" at bounding box center [0, 0] width 0 height 0
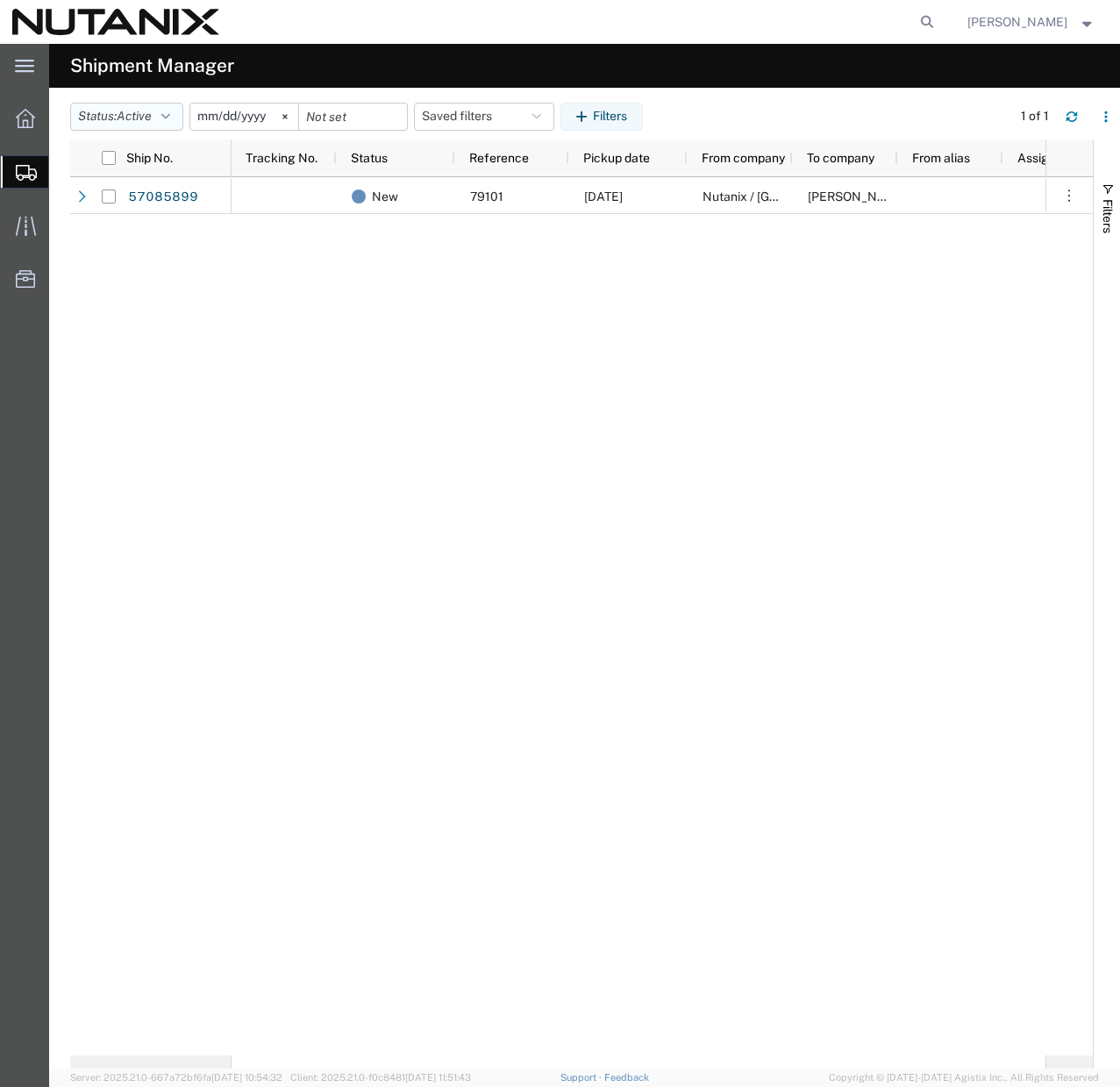
click at [165, 118] on button "Status: Active" at bounding box center [127, 117] width 113 height 28
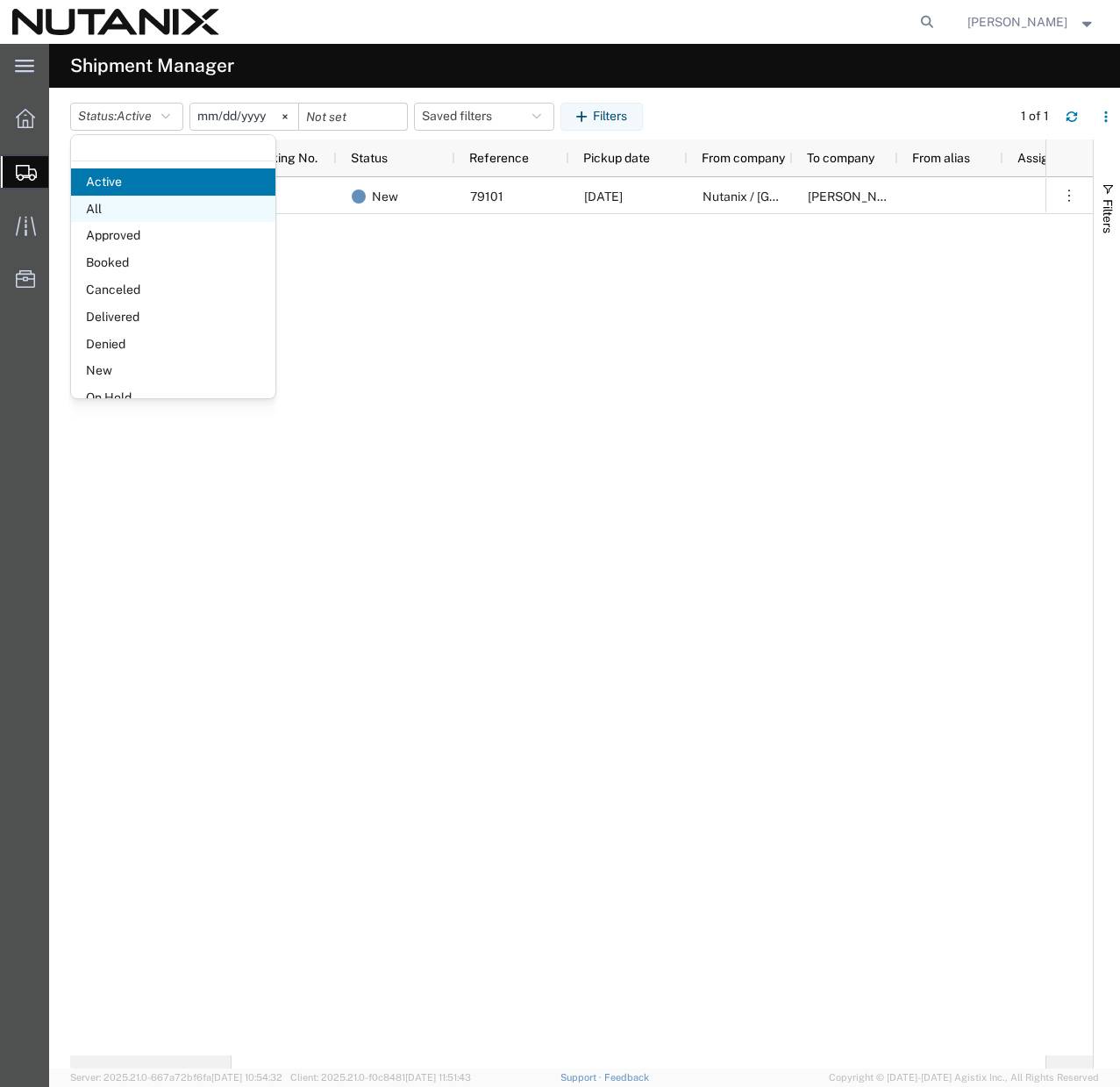
click at [135, 209] on span "All" at bounding box center [173, 209] width 204 height 27
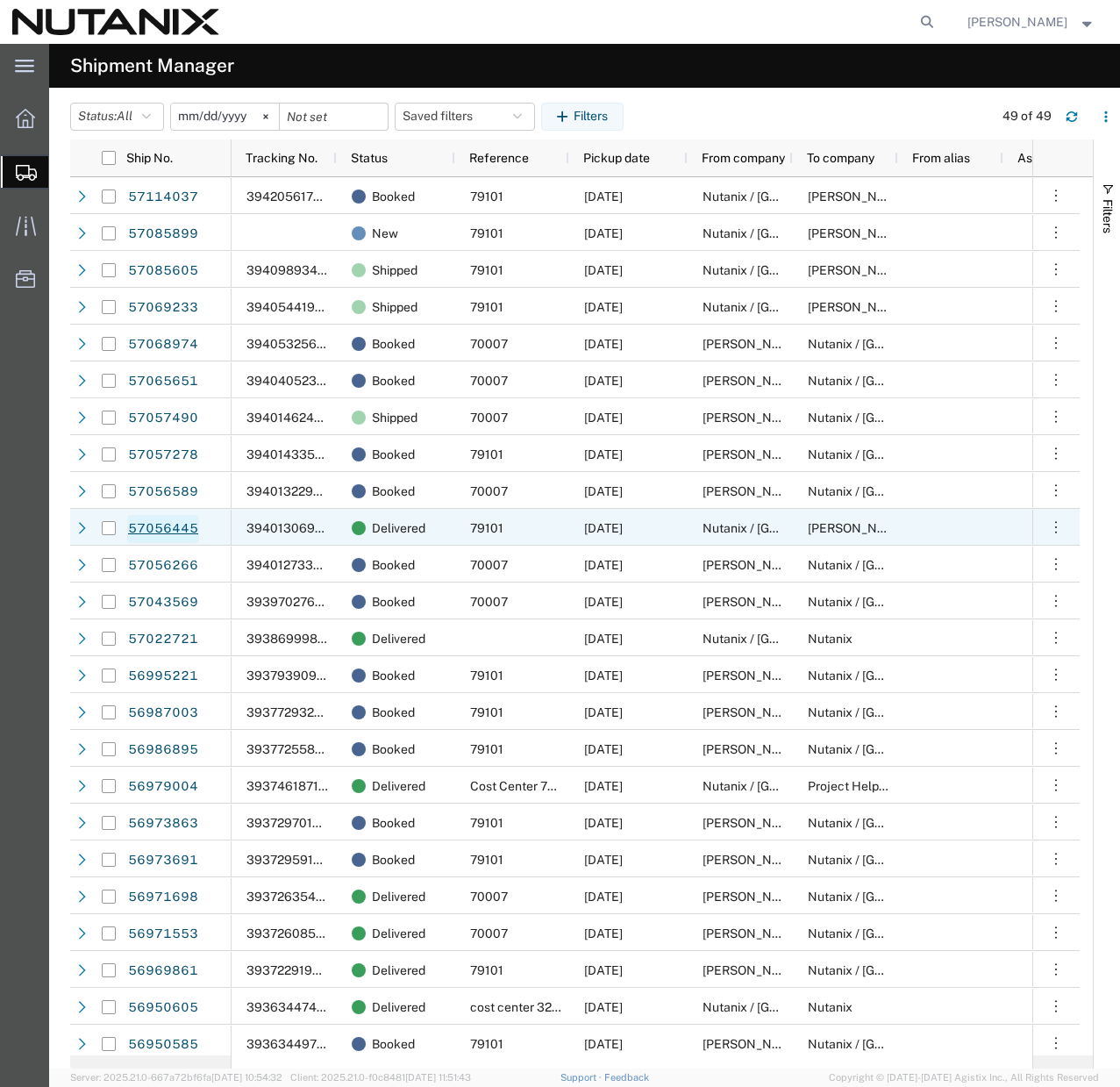
click at [188, 530] on link "57056445" at bounding box center [163, 529] width 72 height 28
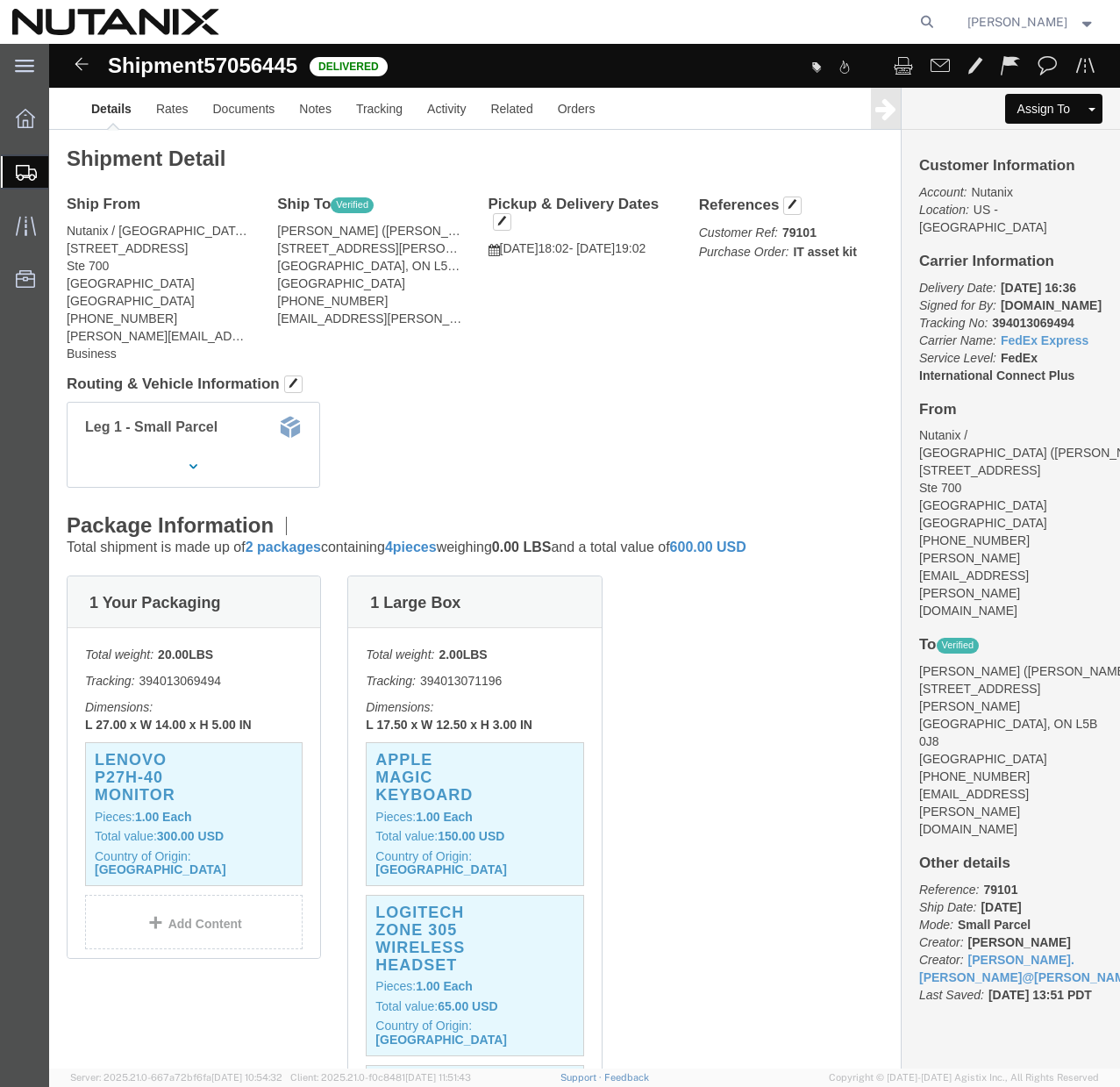
click p "Tracking: 394013069494"
copy p "394013069494"
click address "Vijay Sangwan (Vijay Sangwan) 4103-510 Curran Place Mississauga, ON L5B 0J8 Can…"
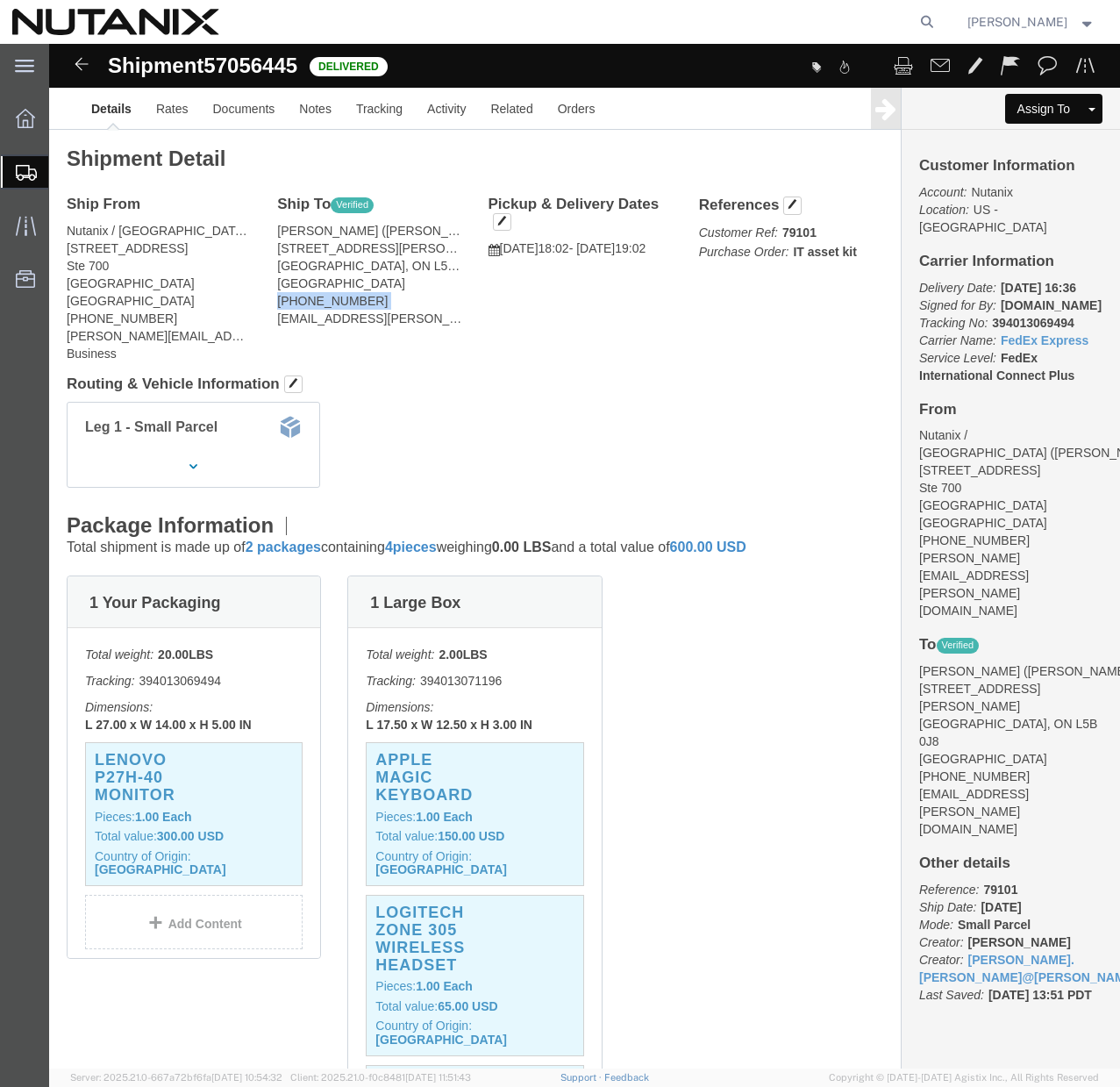
click address "Vijay Sangwan (Vijay Sangwan) 4103-510 Curran Place Mississauga, ON L5B 0J8 Can…"
copy address "408-673-9250"
